Goal: Check status: Check status

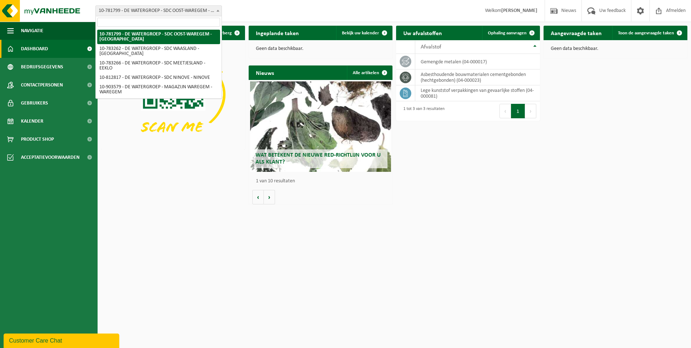
click at [218, 10] on b at bounding box center [217, 11] width 3 height 2
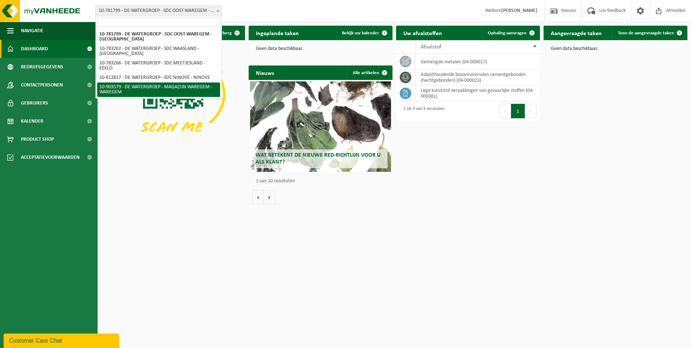
select select "121344"
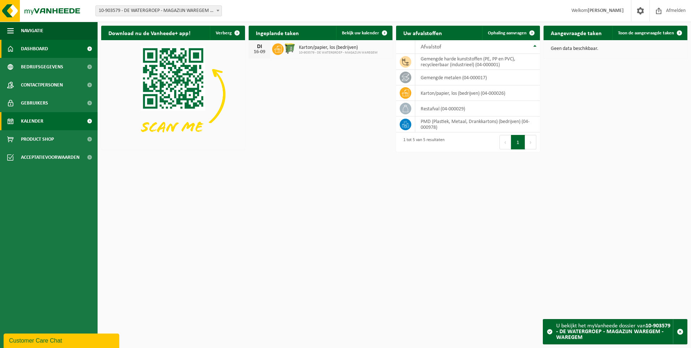
click at [51, 124] on link "Kalender" at bounding box center [49, 121] width 98 height 18
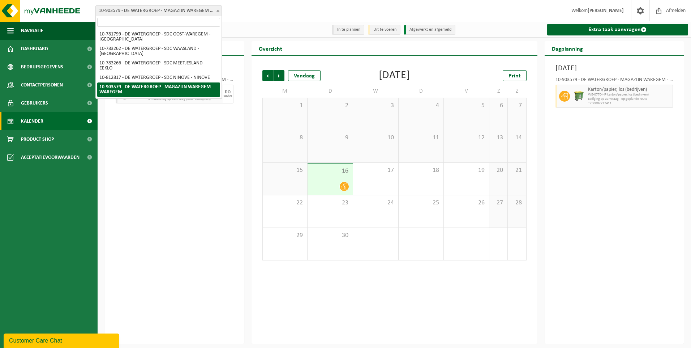
click at [219, 9] on span at bounding box center [217, 10] width 7 height 9
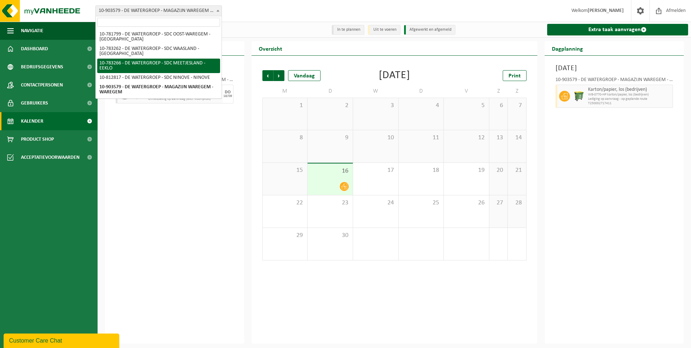
select select "28082"
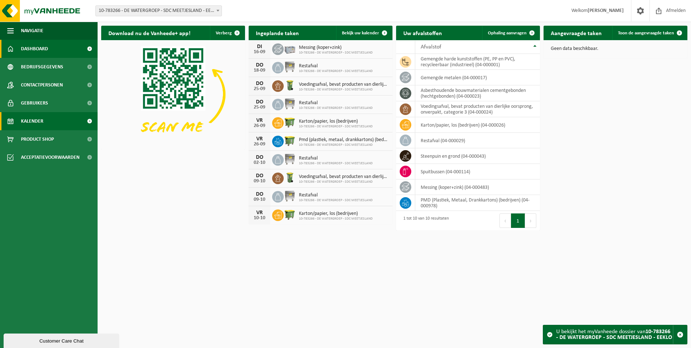
click at [51, 122] on link "Kalender" at bounding box center [49, 121] width 98 height 18
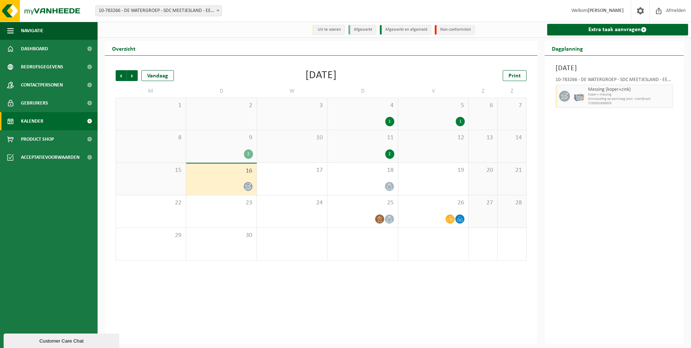
click at [247, 183] on span at bounding box center [247, 186] width 9 height 9
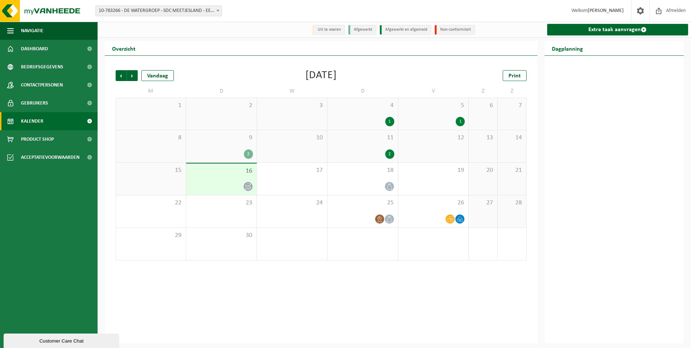
click at [225, 176] on div "16" at bounding box center [221, 178] width 70 height 31
